Goal: Book appointment/travel/reservation

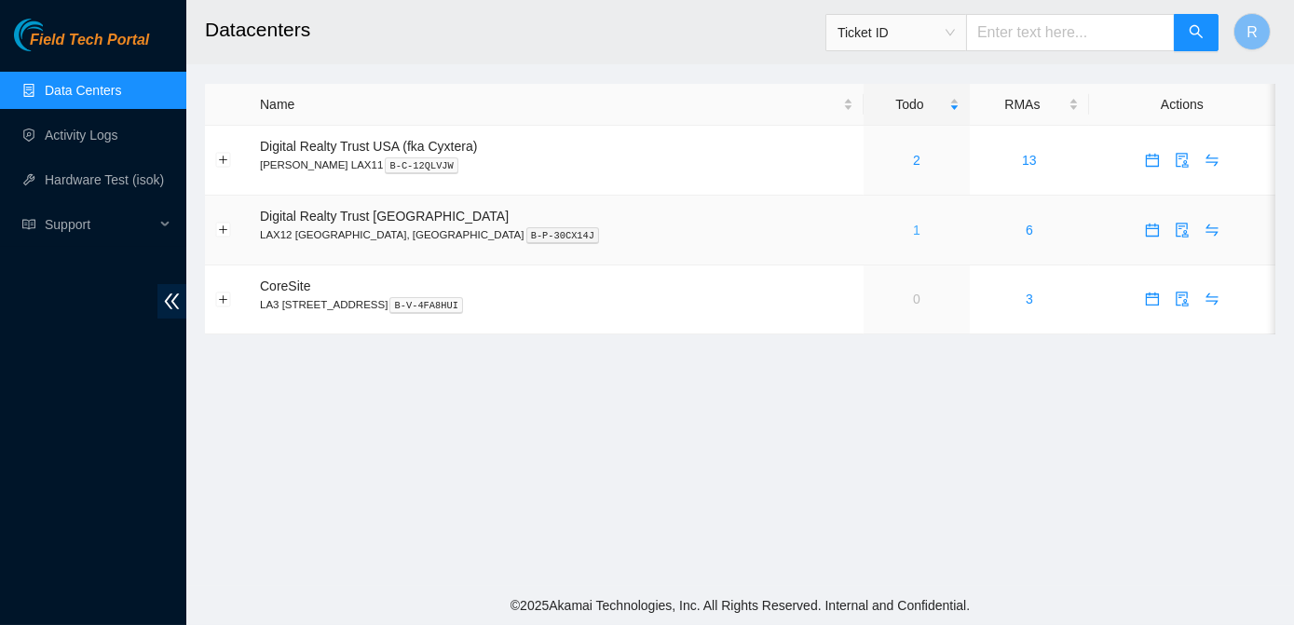
click at [913, 232] on link "1" at bounding box center [916, 230] width 7 height 15
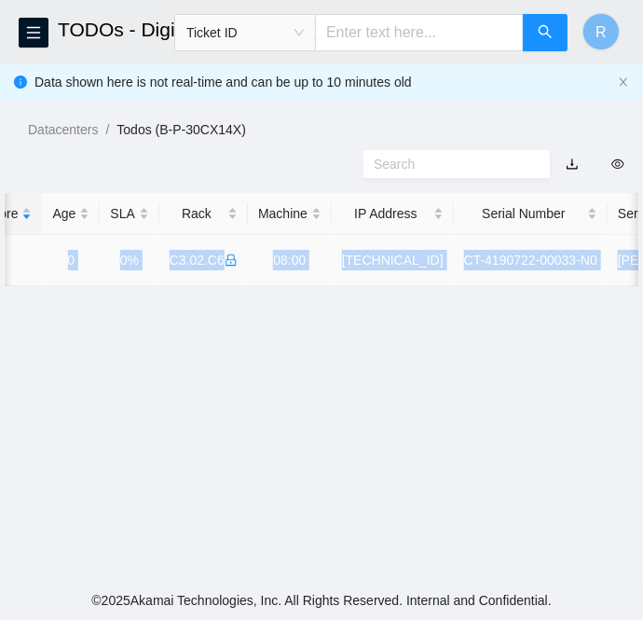
scroll to position [0, 768]
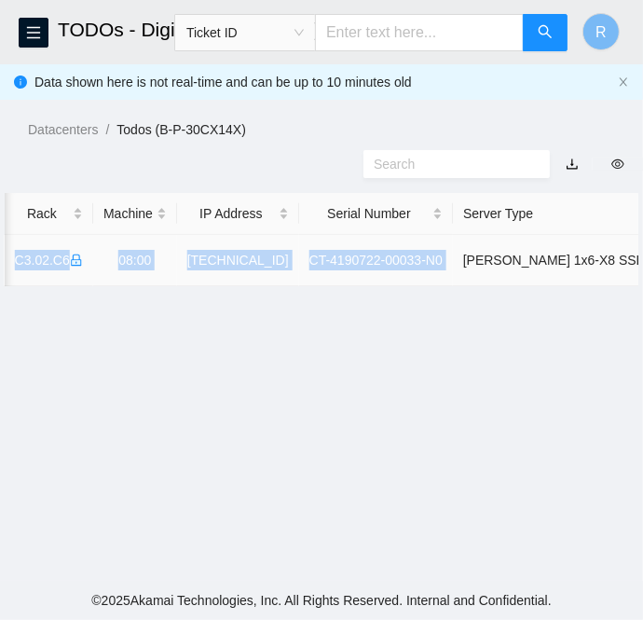
drag, startPoint x: 52, startPoint y: 257, endPoint x: 429, endPoint y: 274, distance: 376.8
copy tr "B-V-5VMW5B7 FABRIC-LAX 40285 Low 0.00 0 0% C3.02.C6 08:00 23.45.45.146 CT-41907…"
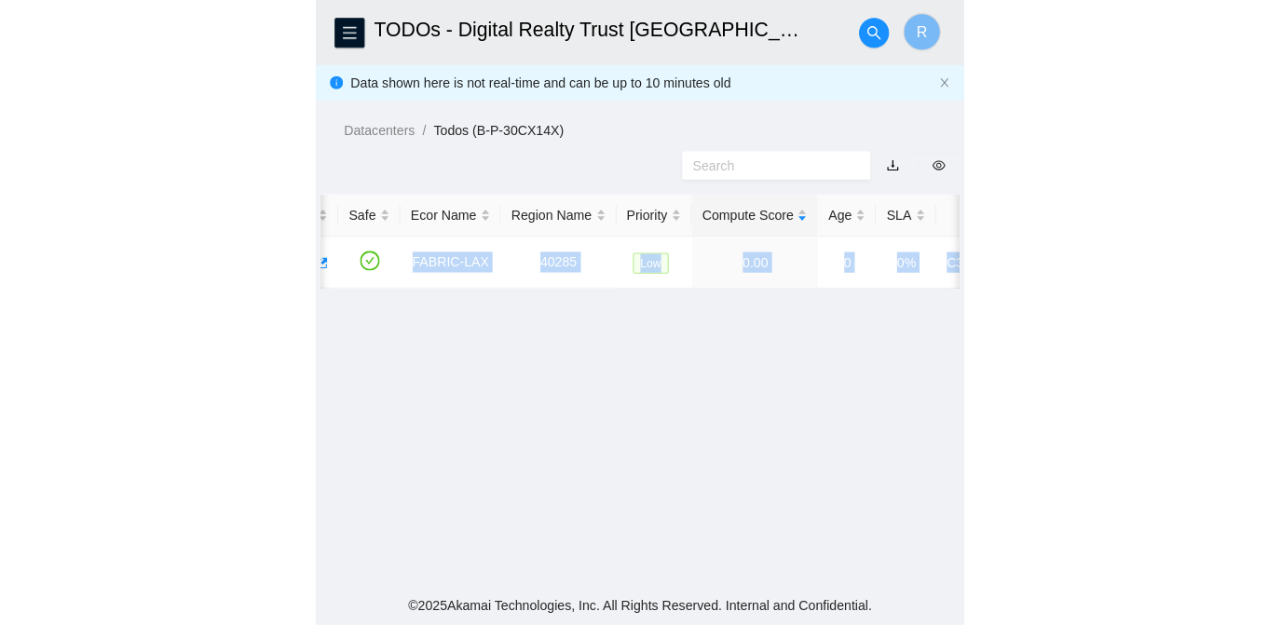
scroll to position [0, 0]
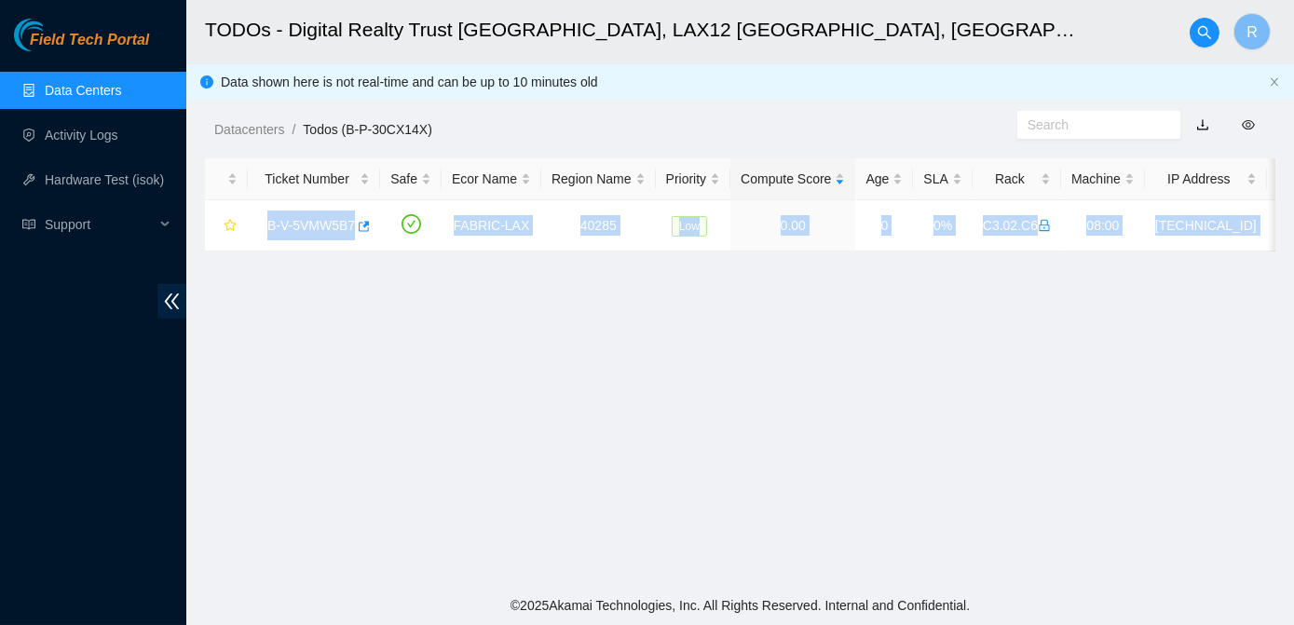
click at [103, 83] on link "Data Centers" at bounding box center [83, 90] width 76 height 15
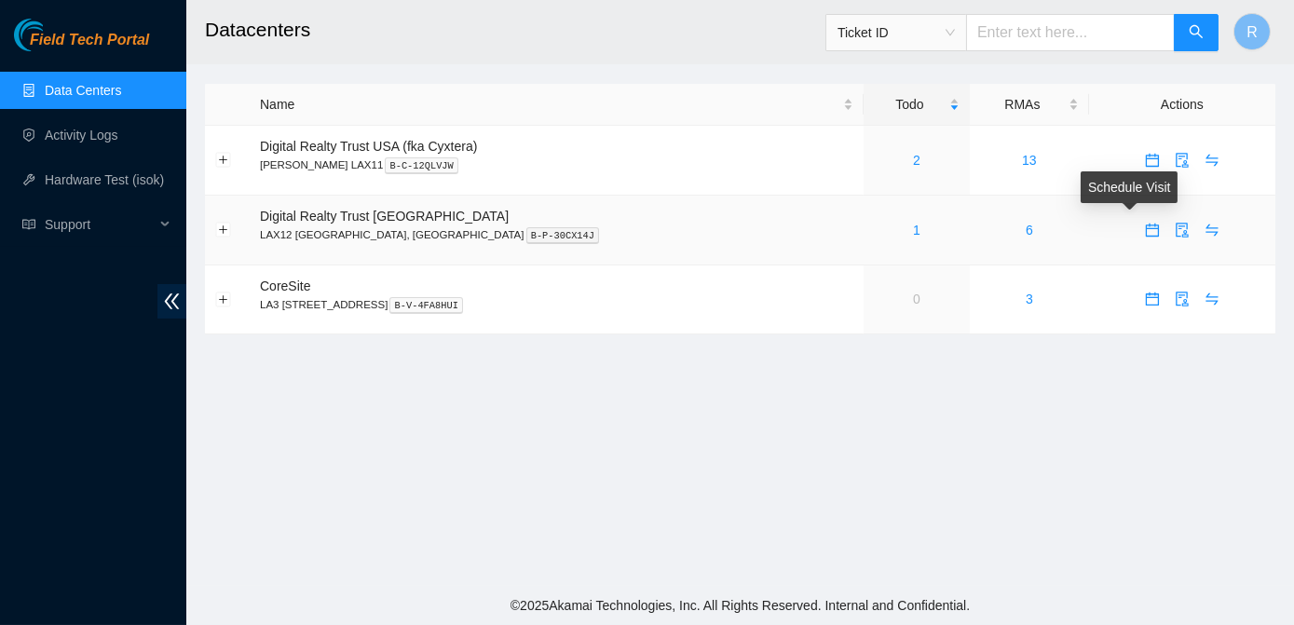
click at [1145, 232] on icon "calendar" at bounding box center [1152, 230] width 15 height 15
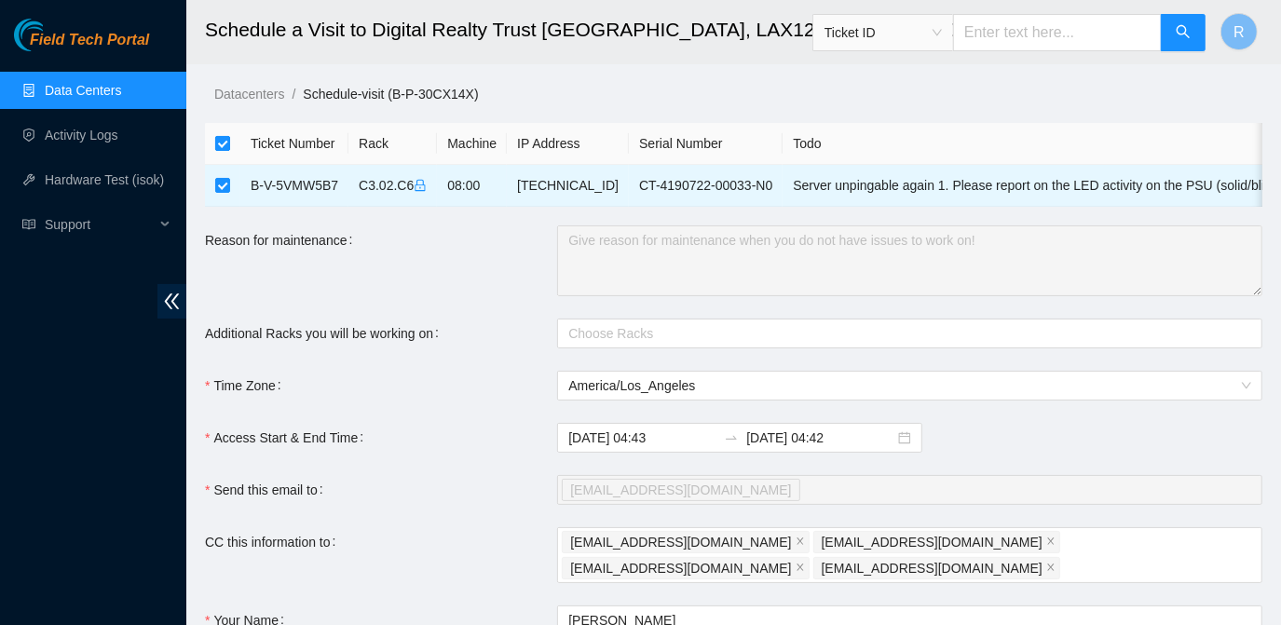
click at [228, 144] on input "checkbox" at bounding box center [222, 143] width 15 height 15
checkbox input "false"
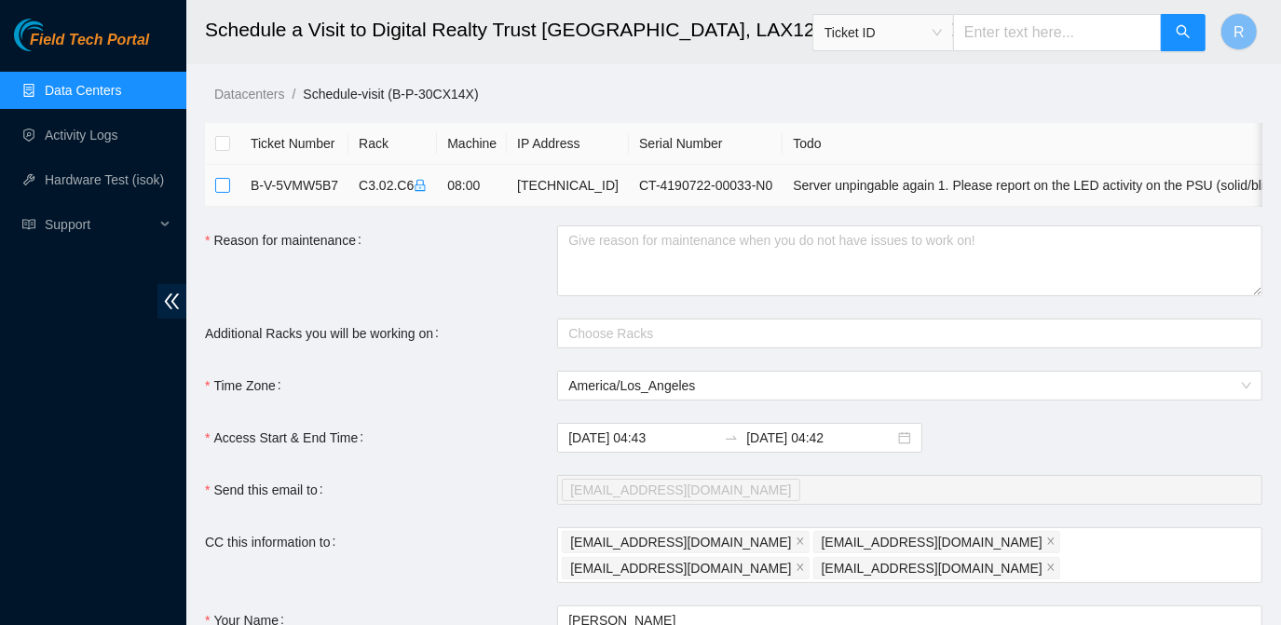
click at [225, 185] on input "checkbox" at bounding box center [222, 185] width 15 height 15
checkbox input "true"
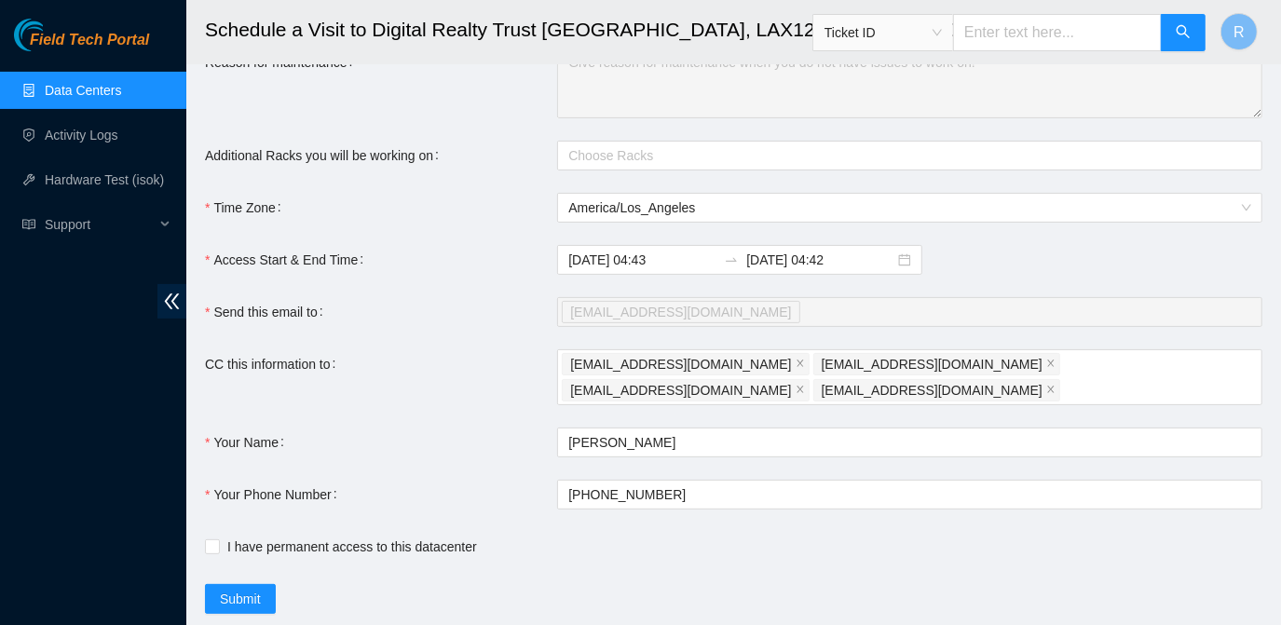
scroll to position [181, 0]
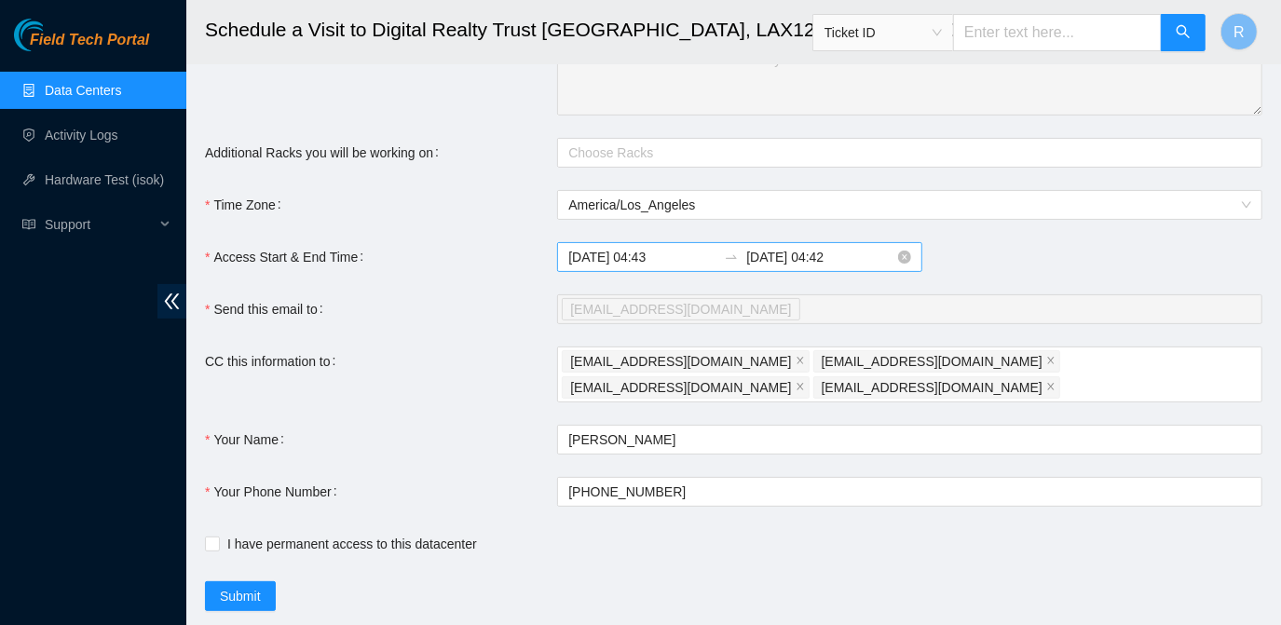
click at [674, 267] on input "2025-10-08 04:43" at bounding box center [642, 257] width 148 height 20
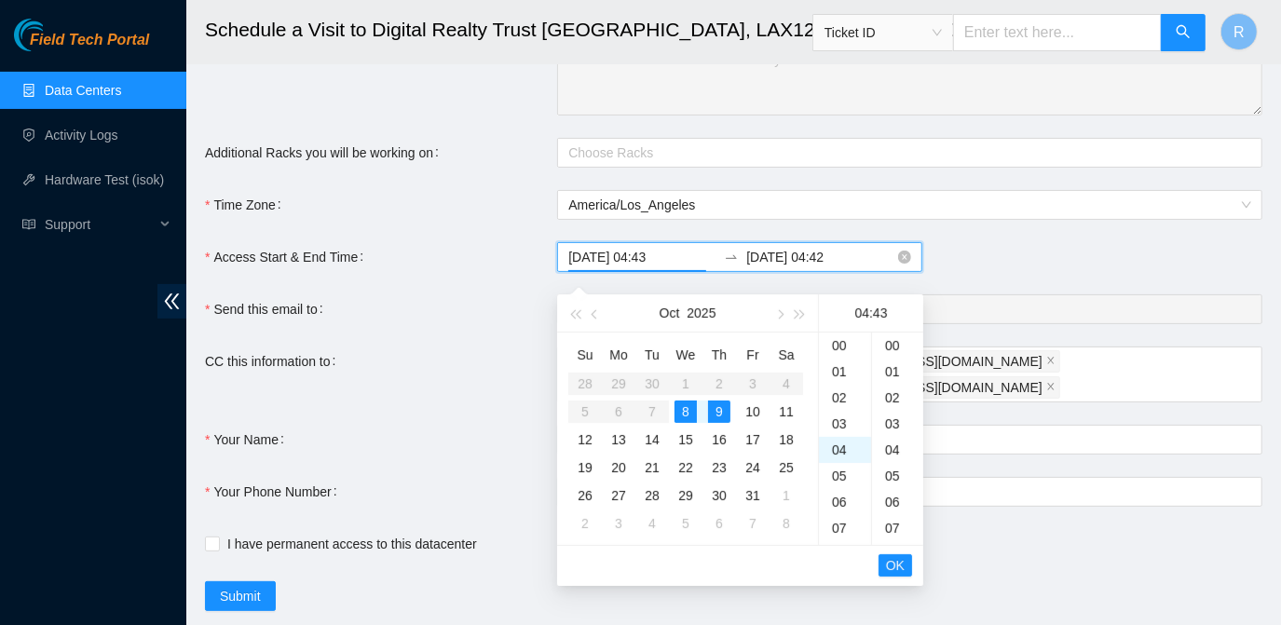
scroll to position [1122, 0]
click at [843, 389] on div "06" at bounding box center [845, 398] width 52 height 26
click at [895, 339] on div "00" at bounding box center [897, 346] width 51 height 26
type input "2025-10-08 06:00"
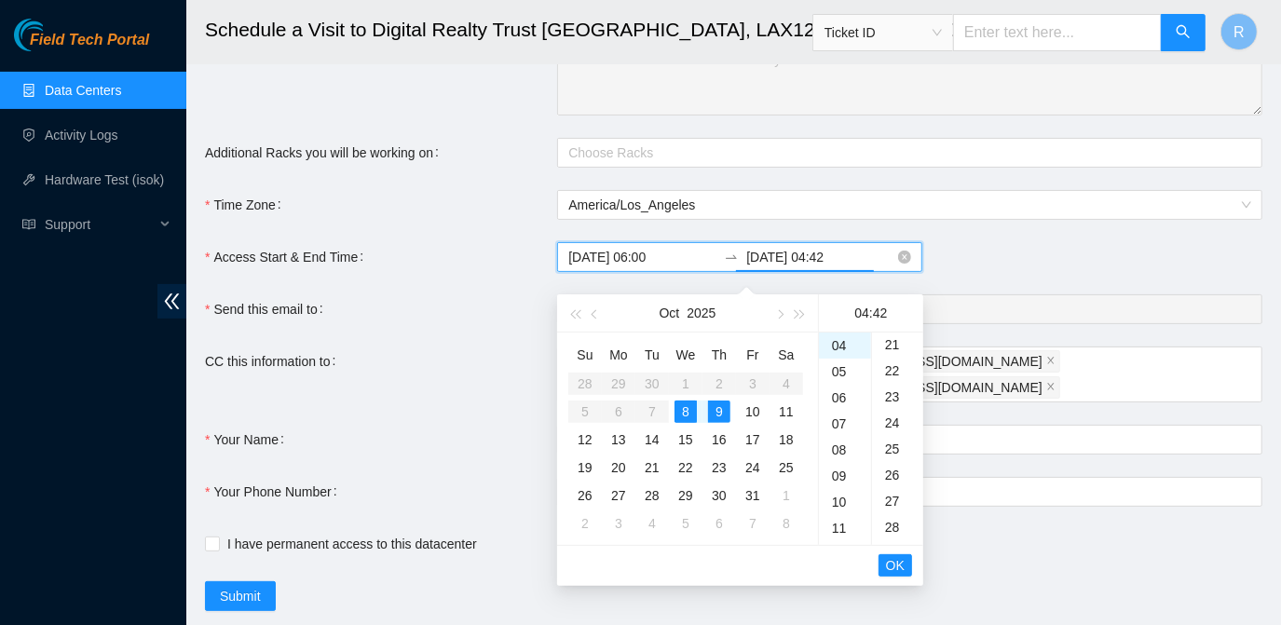
scroll to position [1096, 0]
click at [841, 267] on input "2025-10-09 04:42" at bounding box center [820, 257] width 148 height 20
click at [840, 525] on div "11" at bounding box center [845, 528] width 52 height 26
click at [894, 371] on div "30" at bounding box center [897, 374] width 51 height 26
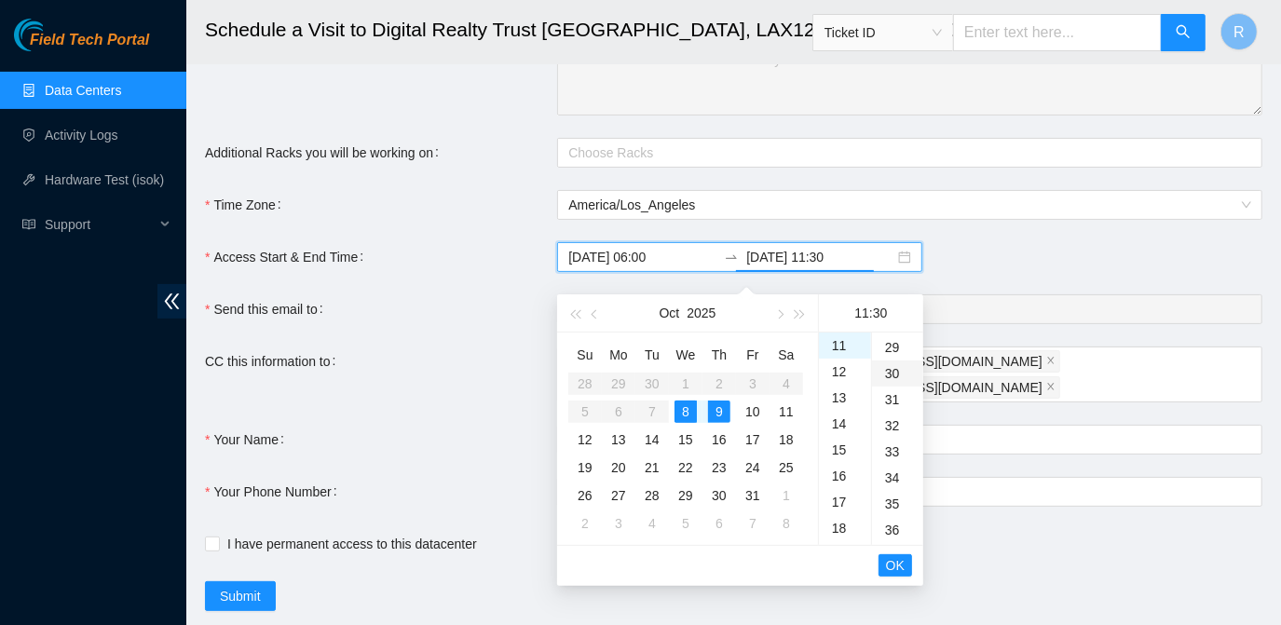
scroll to position [783, 0]
click at [898, 567] on span "OK" at bounding box center [895, 565] width 19 height 20
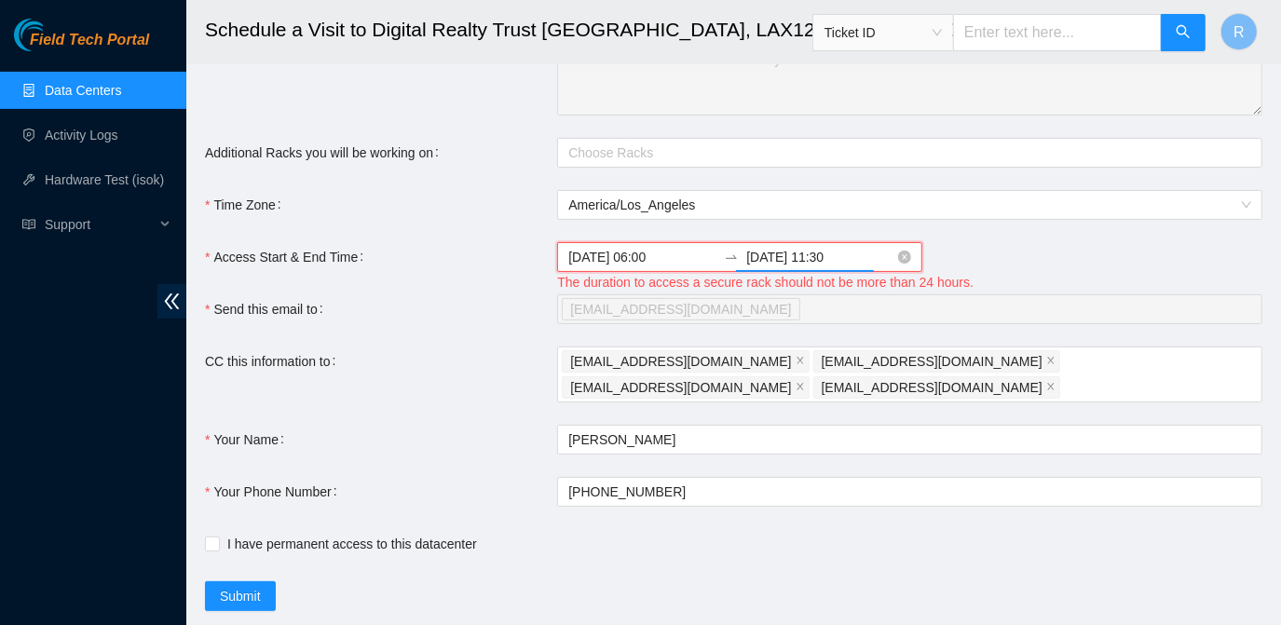
click at [765, 267] on input "2025-10-09 11:30" at bounding box center [820, 257] width 148 height 20
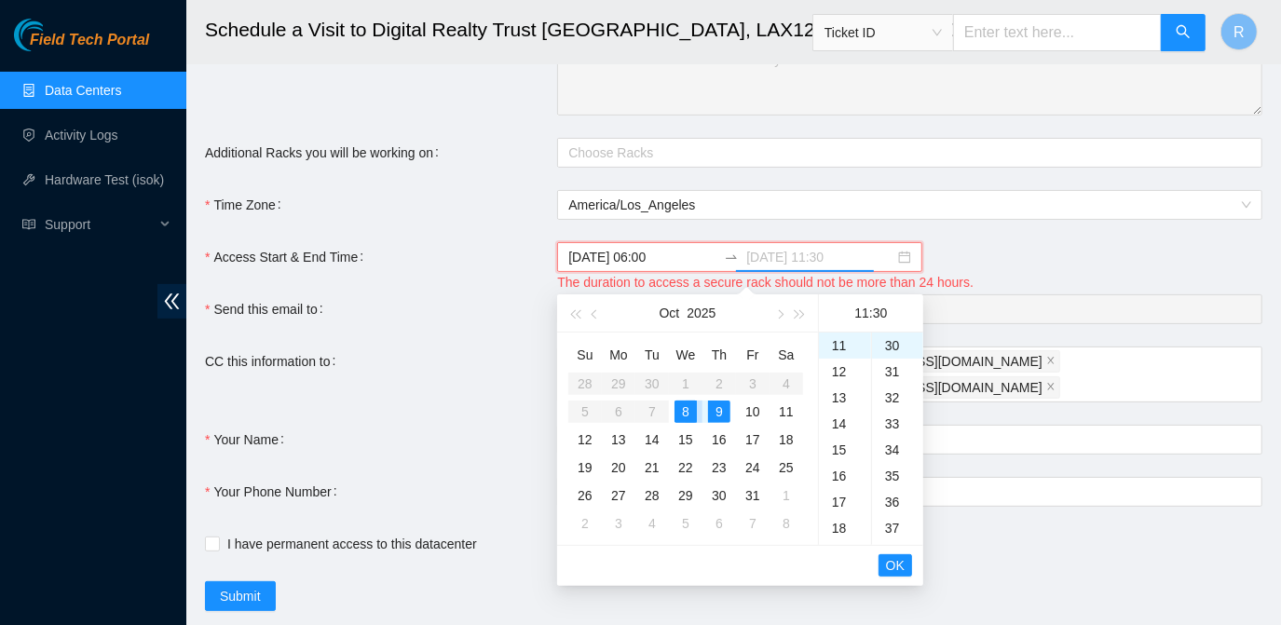
click at [685, 414] on div "8" at bounding box center [686, 412] width 22 height 22
type input "2025-10-08 11:30"
click at [895, 561] on span "OK" at bounding box center [895, 565] width 19 height 20
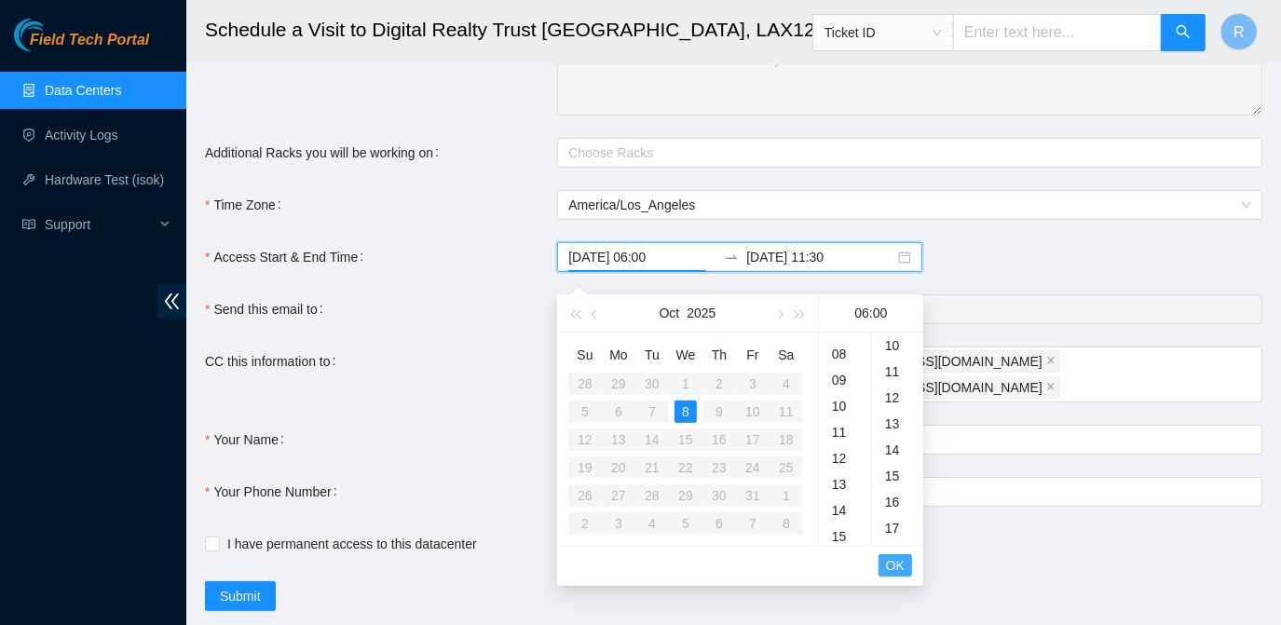
scroll to position [0, 0]
click at [895, 561] on span "OK" at bounding box center [895, 565] width 19 height 20
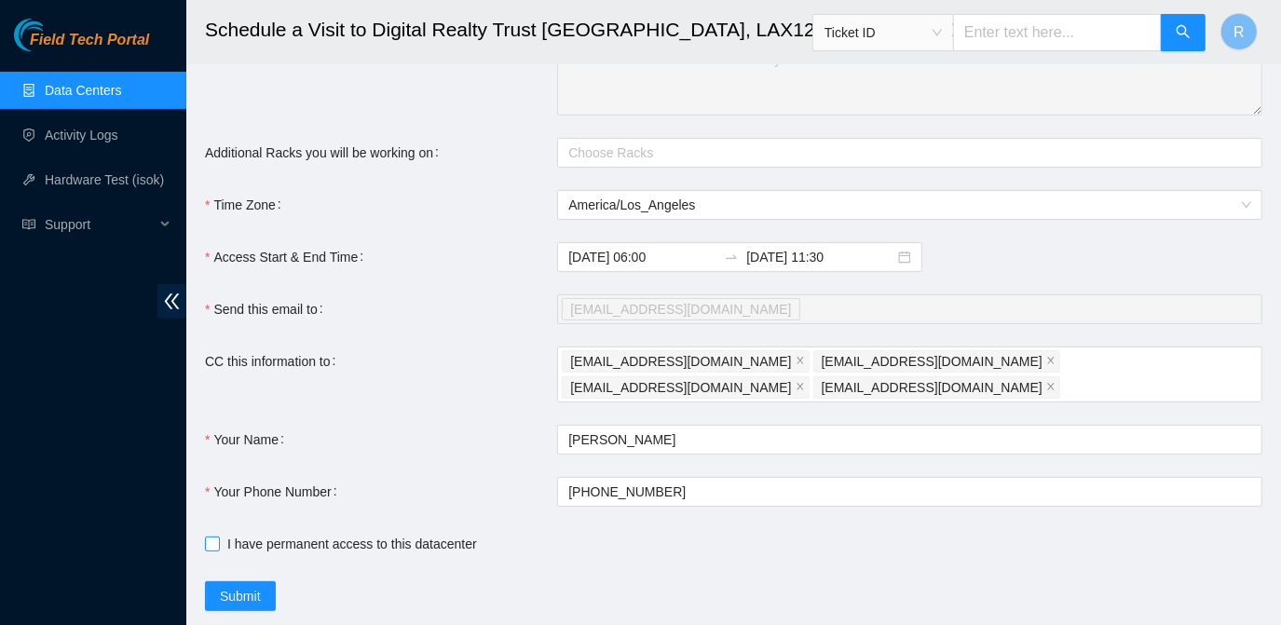
click at [216, 537] on span at bounding box center [212, 544] width 15 height 15
click at [216, 537] on input "I have permanent access to this datacenter" at bounding box center [211, 543] width 13 height 13
checkbox input "true"
click at [239, 586] on span "Submit" at bounding box center [240, 596] width 41 height 20
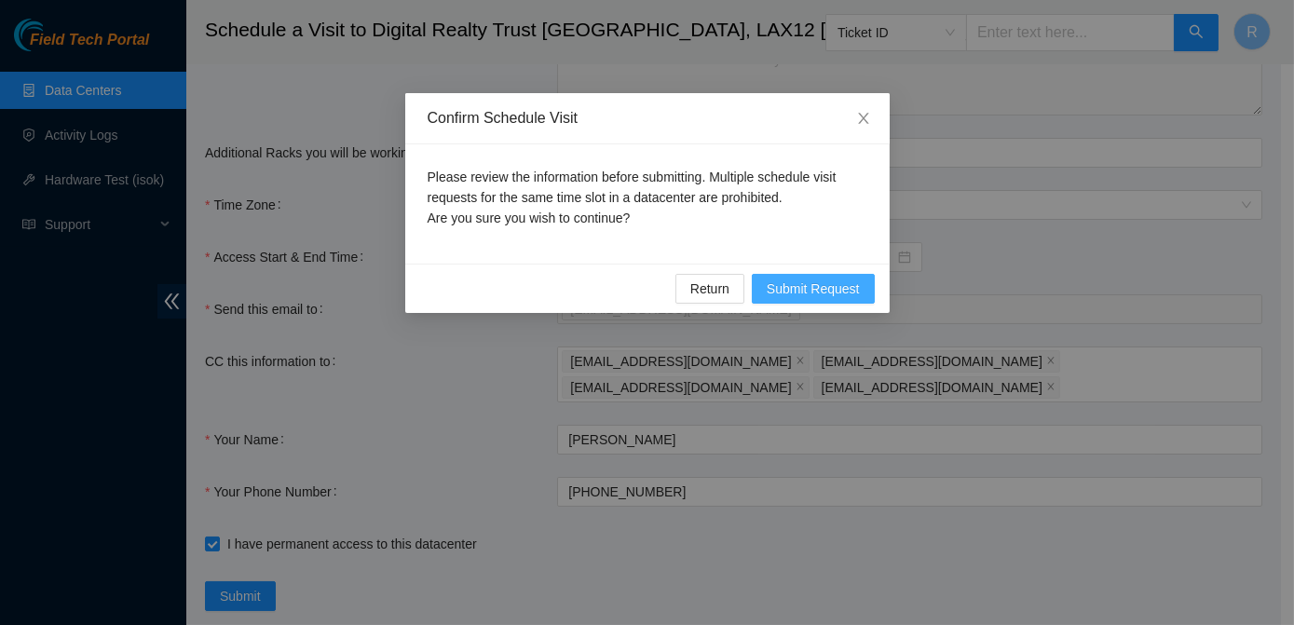
click at [809, 279] on span "Submit Request" at bounding box center [813, 289] width 93 height 20
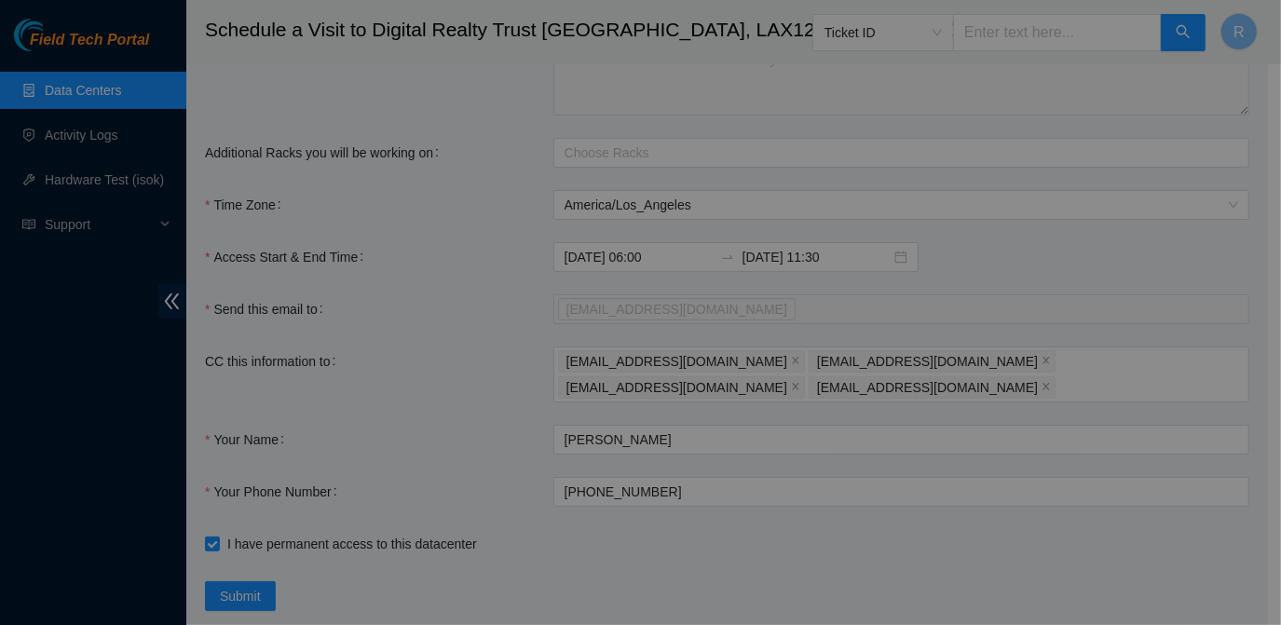
type input "2025-10-08 04:44"
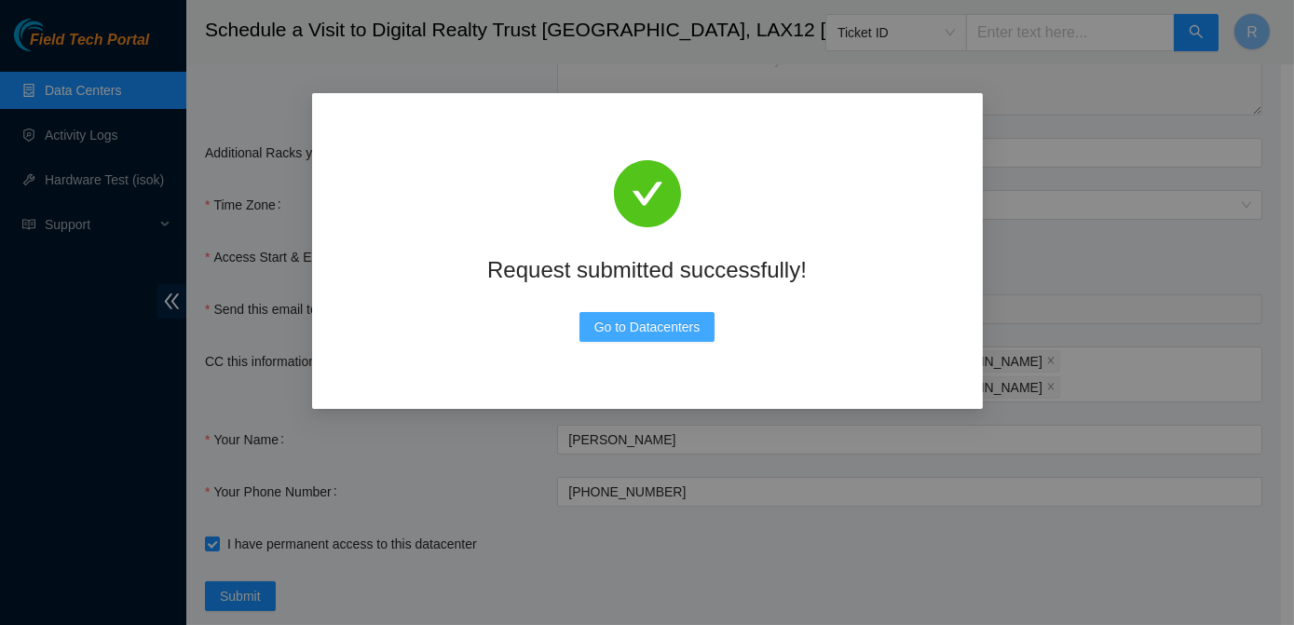
click at [648, 335] on span "Go to Datacenters" at bounding box center [647, 327] width 106 height 20
